Goal: Information Seeking & Learning: Find specific fact

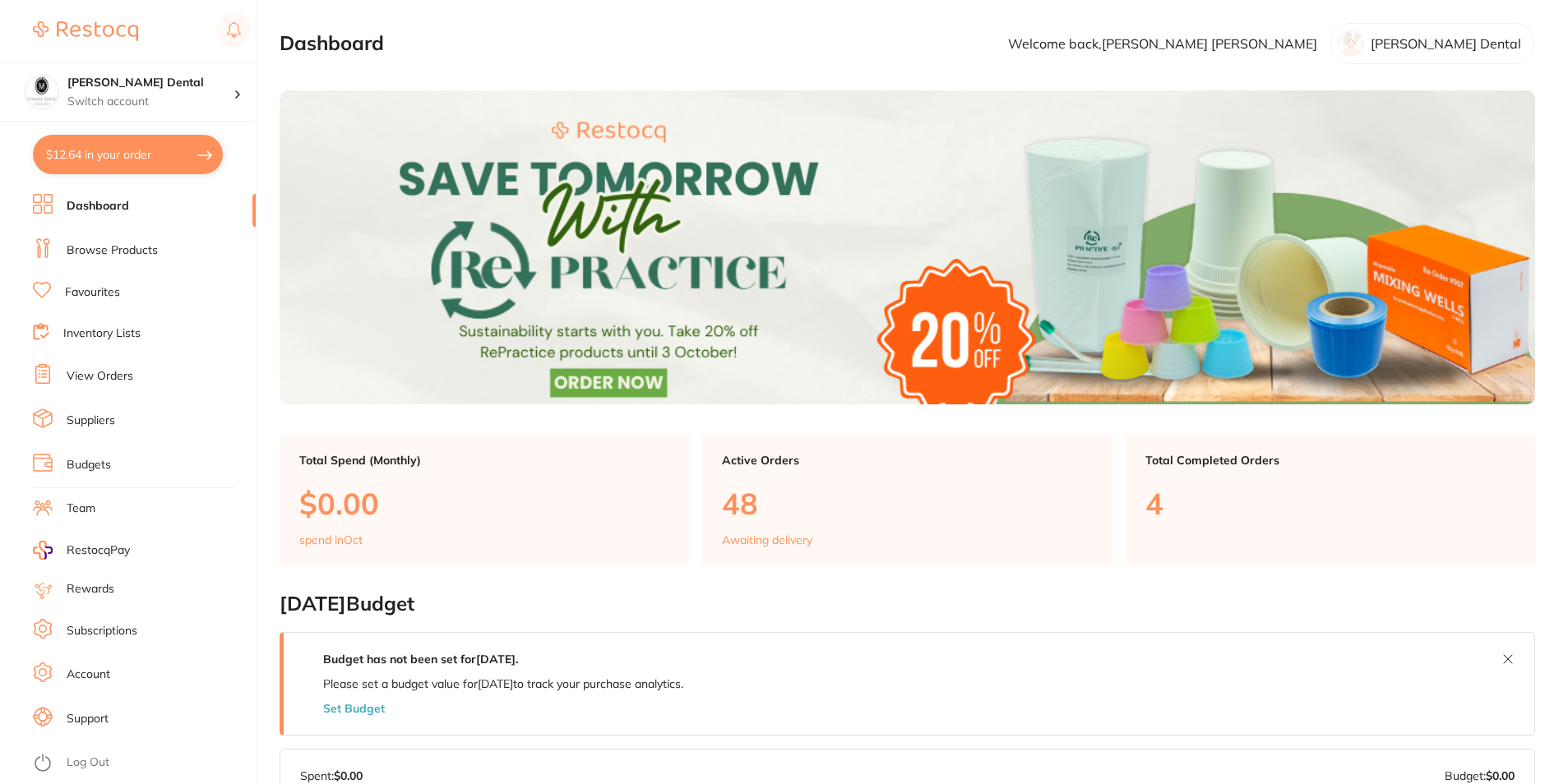
click at [74, 252] on link "Browse Products" at bounding box center [112, 250] width 92 height 17
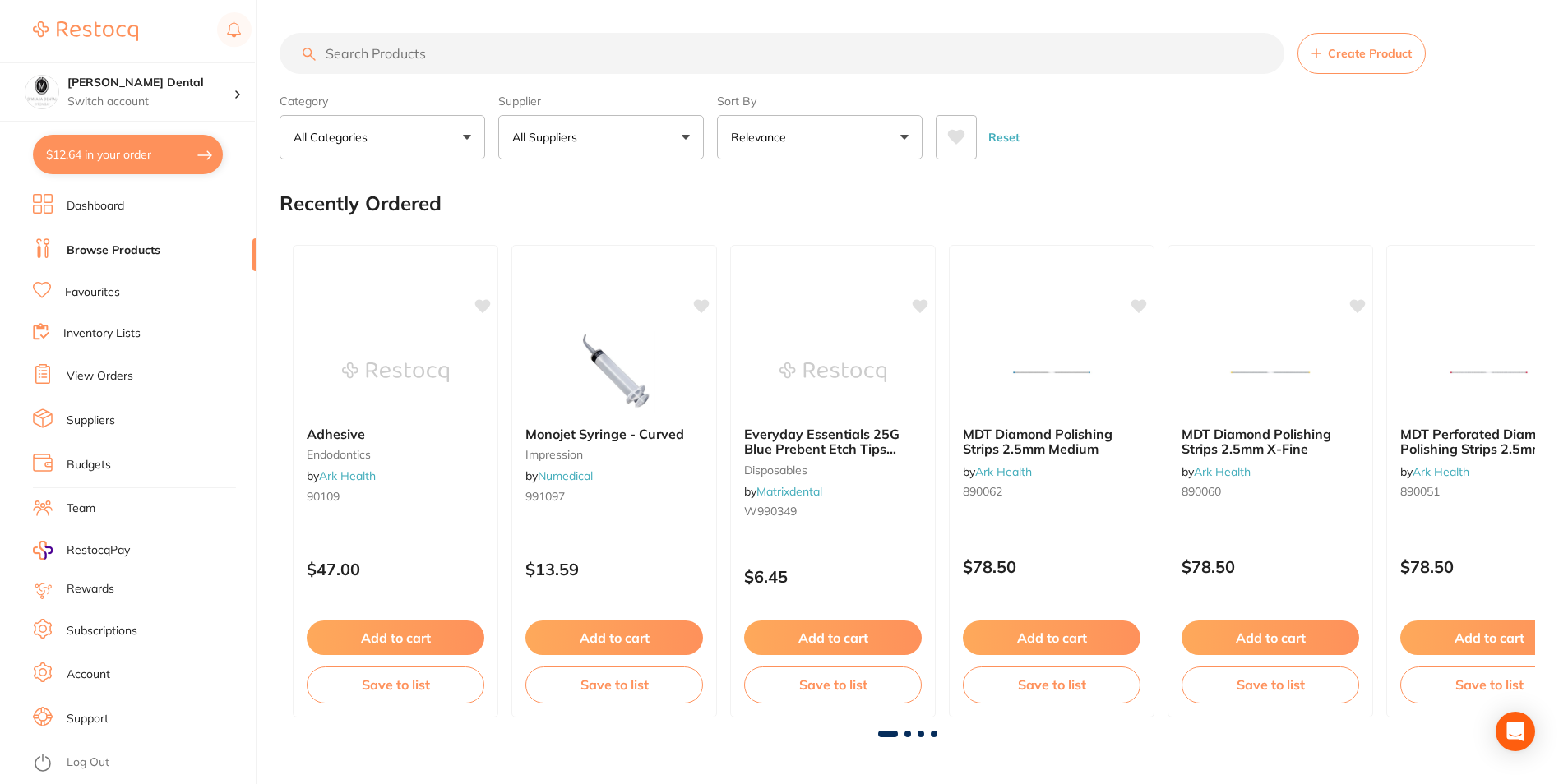
click at [483, 60] on input "search" at bounding box center [782, 53] width 1005 height 41
paste input "[PERSON_NAME] Solo Plus"
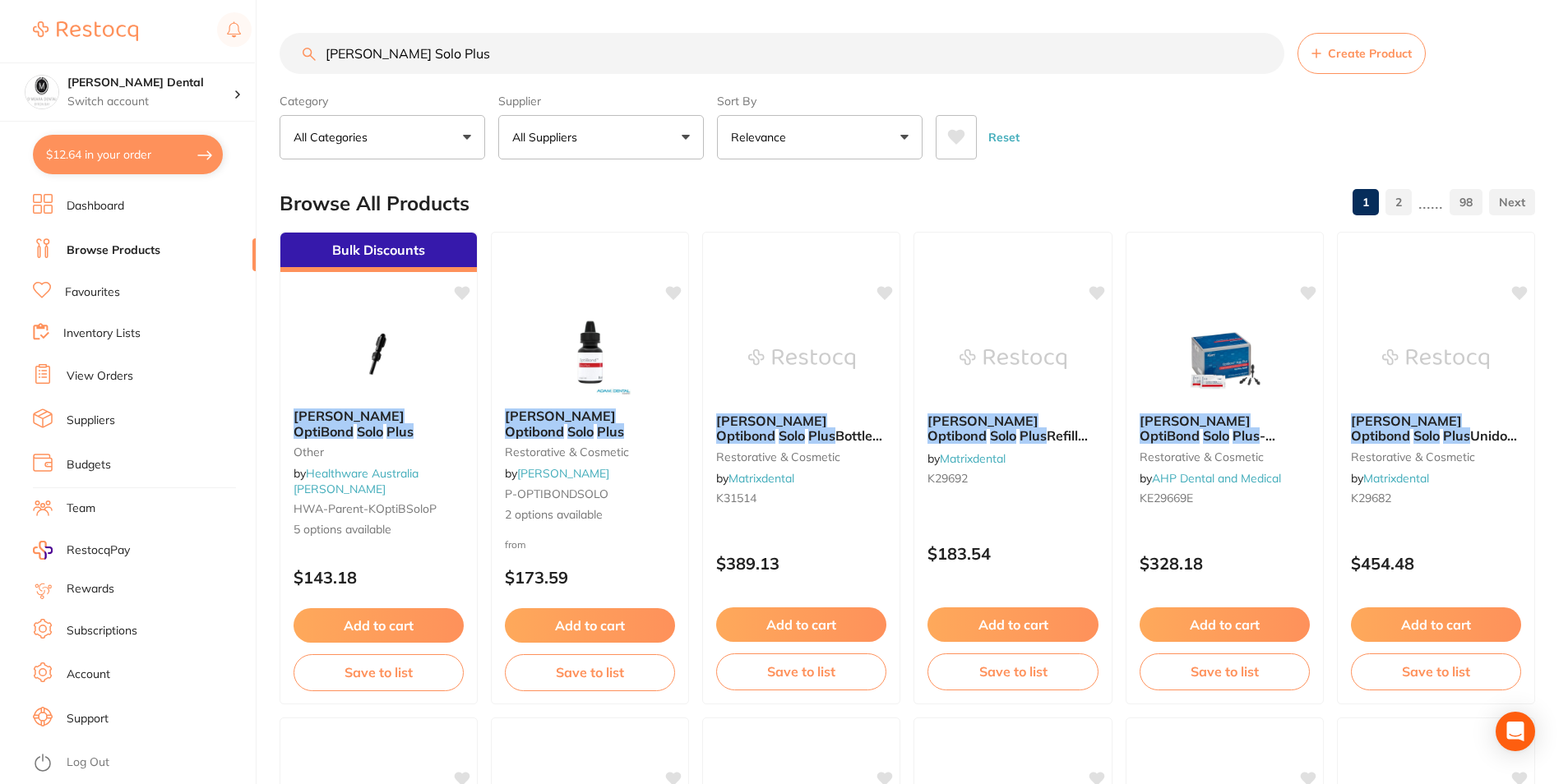
click at [910, 137] on button "Relevance" at bounding box center [819, 137] width 206 height 44
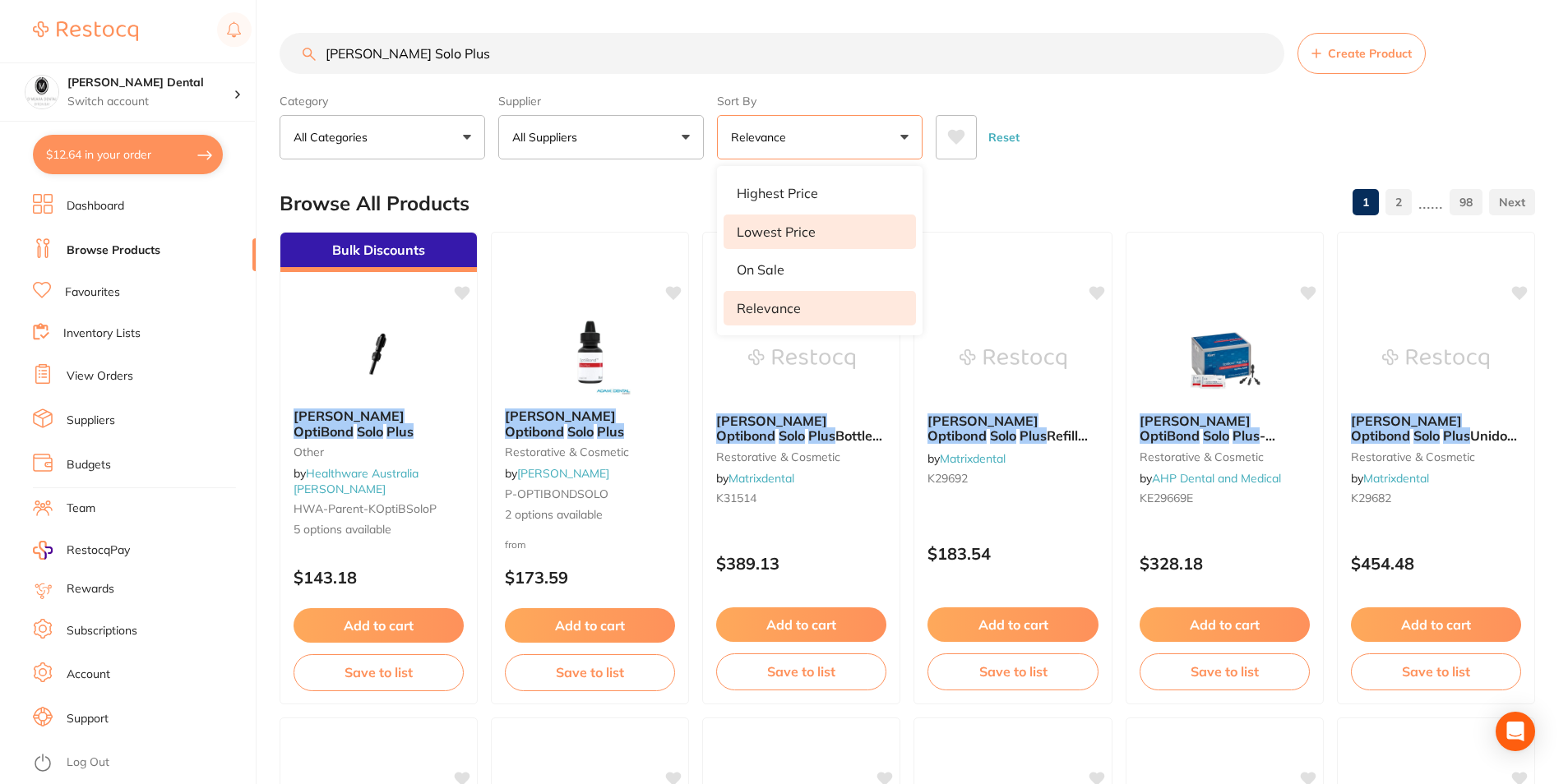
click at [794, 234] on p "Lowest Price" at bounding box center [776, 231] width 79 height 15
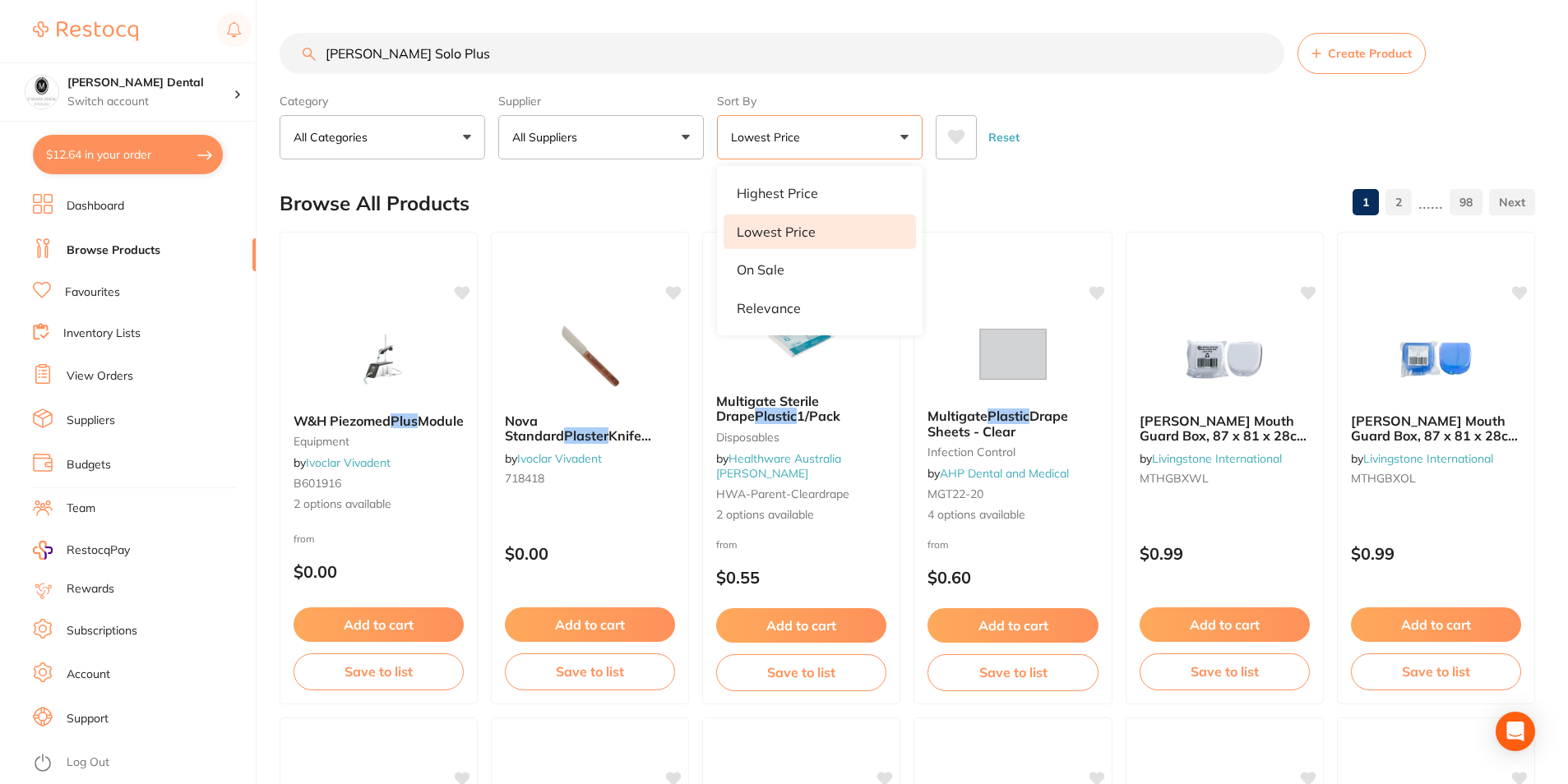
drag, startPoint x: 355, startPoint y: 52, endPoint x: 306, endPoint y: 51, distance: 49.0
click at [306, 51] on div "[PERSON_NAME] Optibond Solo Plus Create Product" at bounding box center [907, 53] width 1255 height 41
type input "Optibond Solo Plus"
click at [897, 143] on button "Lowest Price" at bounding box center [819, 137] width 206 height 44
click at [766, 302] on p "Relevance" at bounding box center [768, 308] width 64 height 15
